Goal: Subscribe to service/newsletter

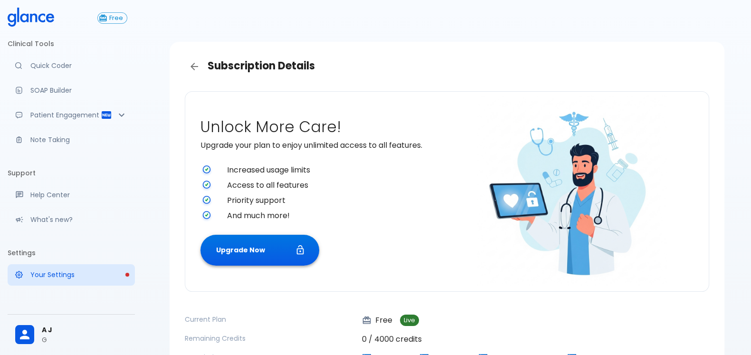
click at [279, 256] on button "Upgrade Now" at bounding box center [259, 250] width 119 height 31
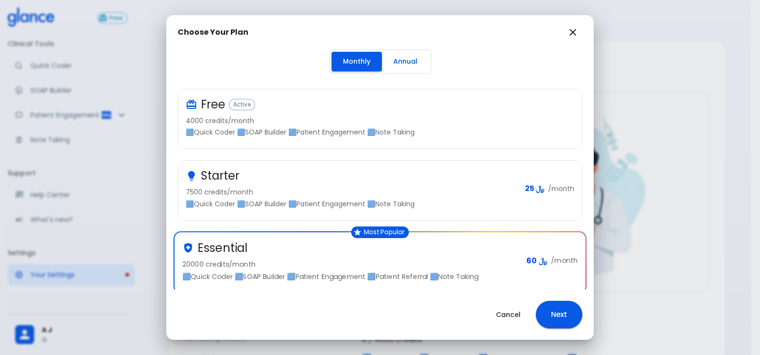
click at [368, 134] on p "🟦Quick Coder 🟦SOAP Builder 🟦Patient Engagement 🟦Note Taking" at bounding box center [376, 132] width 381 height 10
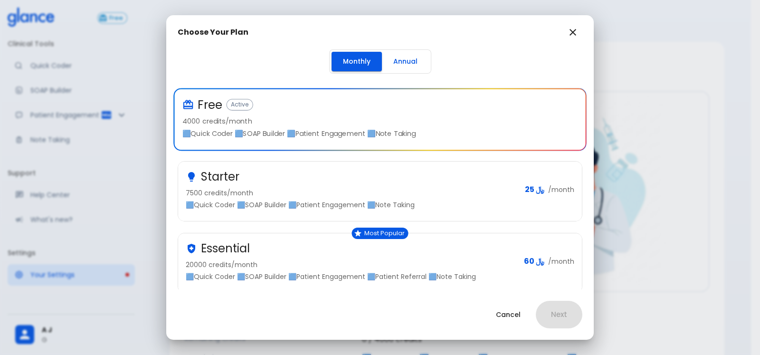
click at [379, 172] on div "Starter" at bounding box center [352, 176] width 332 height 15
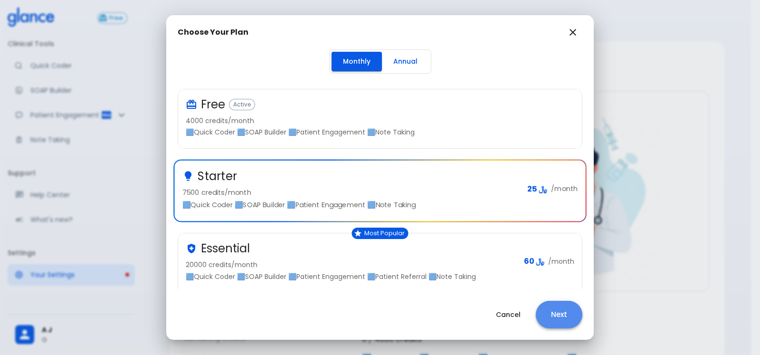
click at [549, 317] on button "Next" at bounding box center [559, 315] width 47 height 28
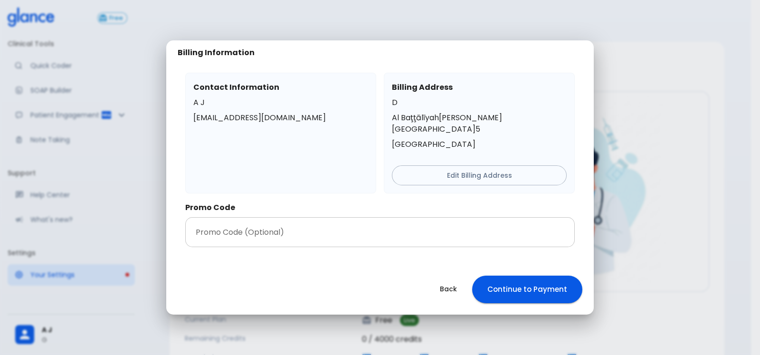
click at [380, 235] on input "text" at bounding box center [380, 232] width 390 height 30
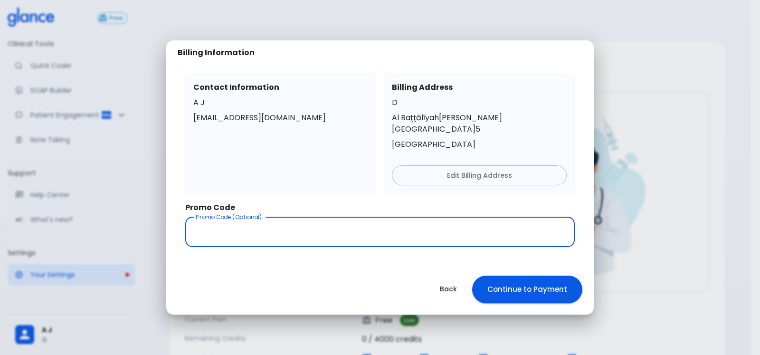
paste input "555360"
type input "555360"
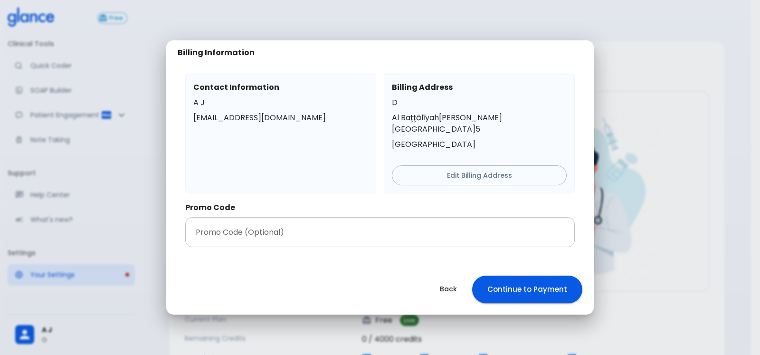
click at [349, 222] on input "text" at bounding box center [380, 232] width 390 height 30
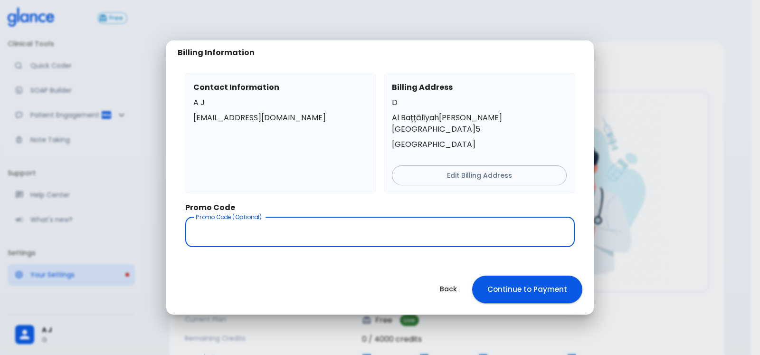
paste input "Qatif-GS95"
type input "Qatif-GS95"
click at [513, 279] on button "Continue to Payment" at bounding box center [527, 290] width 110 height 28
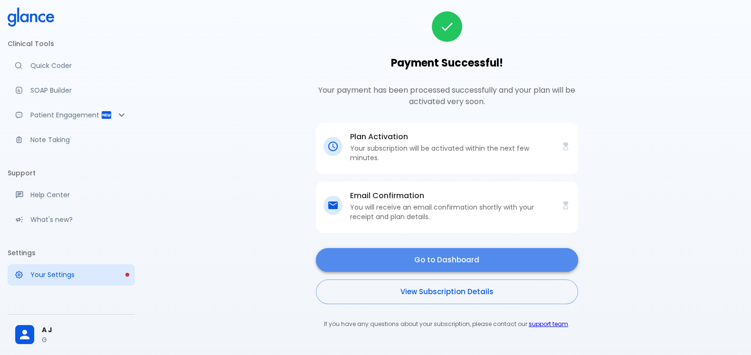
click at [525, 250] on link "Go to Dashboard" at bounding box center [447, 260] width 262 height 24
